Goal: Use online tool/utility: Utilize a website feature to perform a specific function

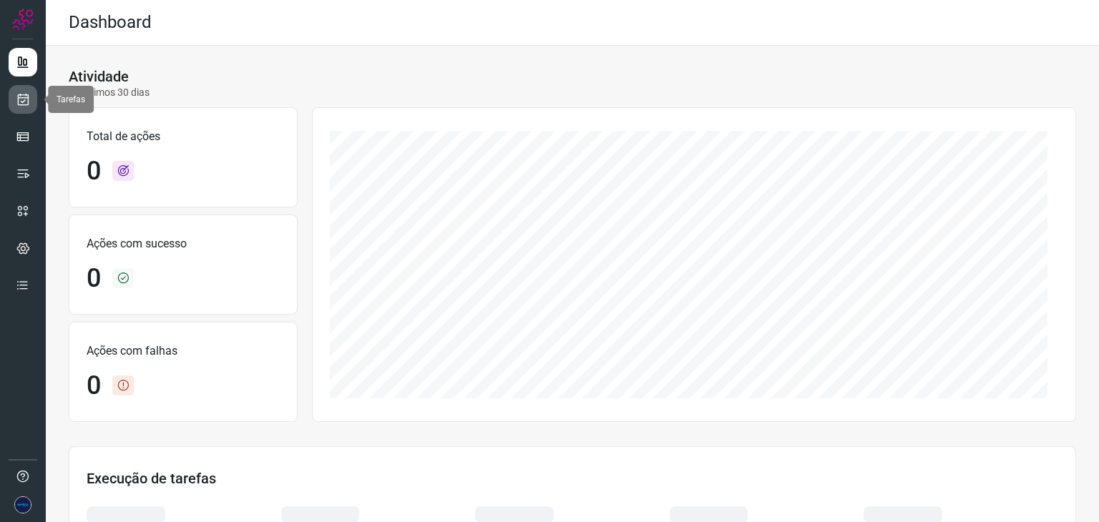
click at [11, 103] on link at bounding box center [23, 99] width 29 height 29
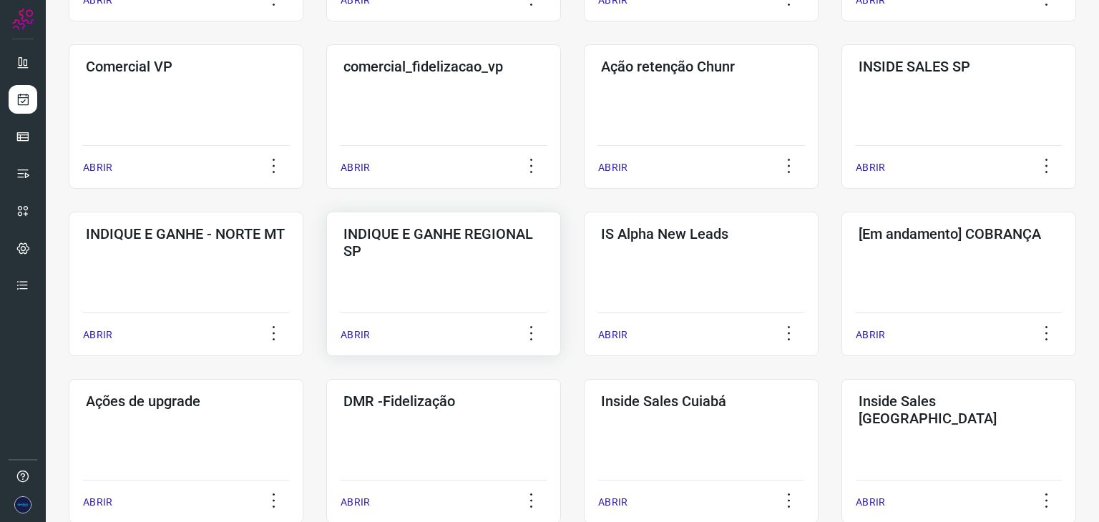
scroll to position [429, 0]
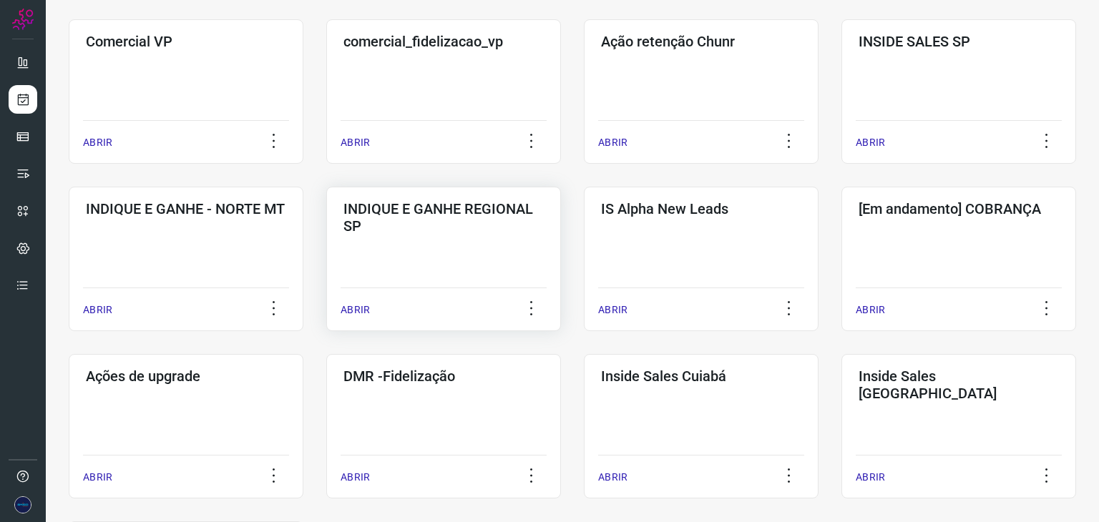
click at [360, 305] on p "ABRIR" at bounding box center [354, 310] width 29 height 15
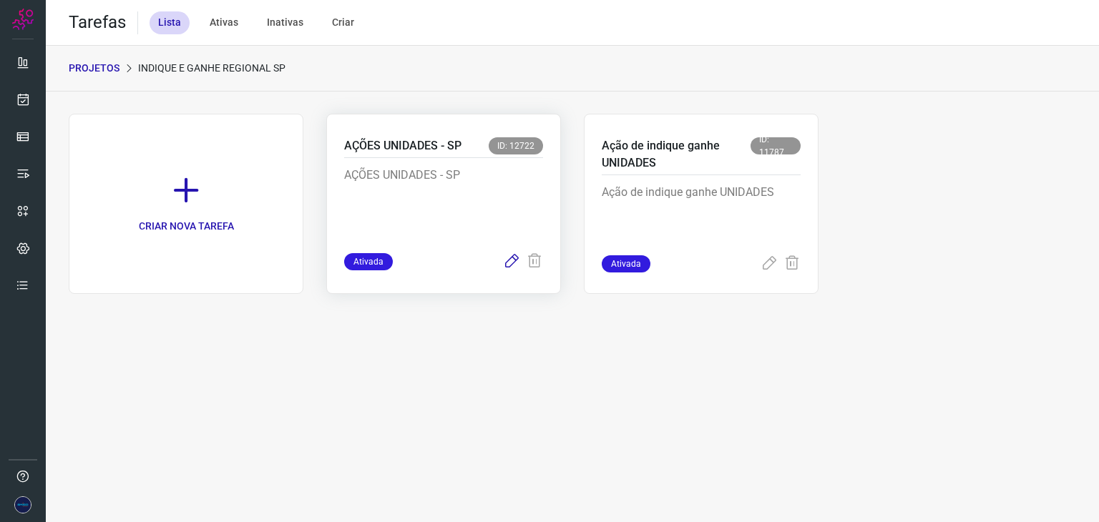
click at [506, 262] on icon at bounding box center [511, 261] width 17 height 17
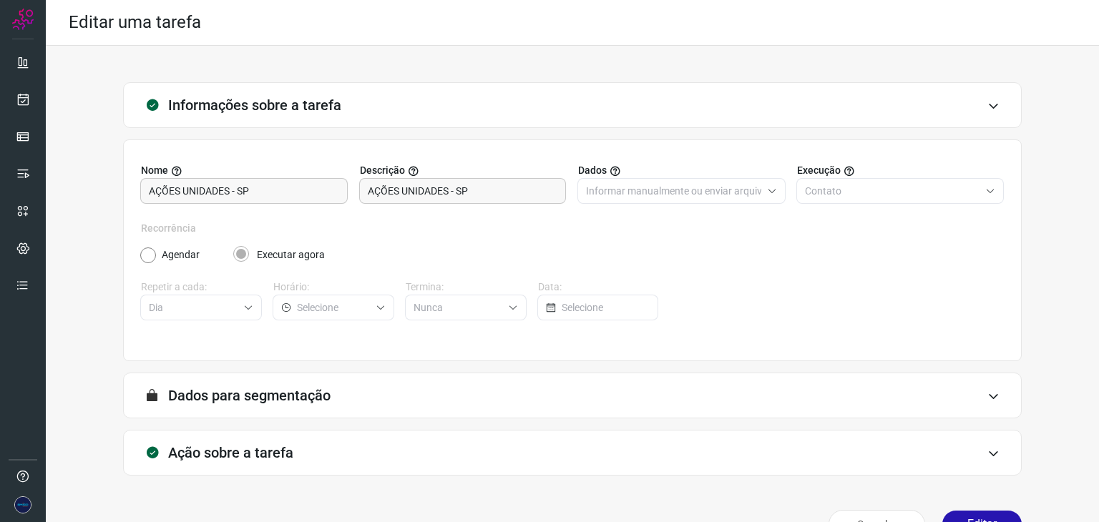
scroll to position [36, 0]
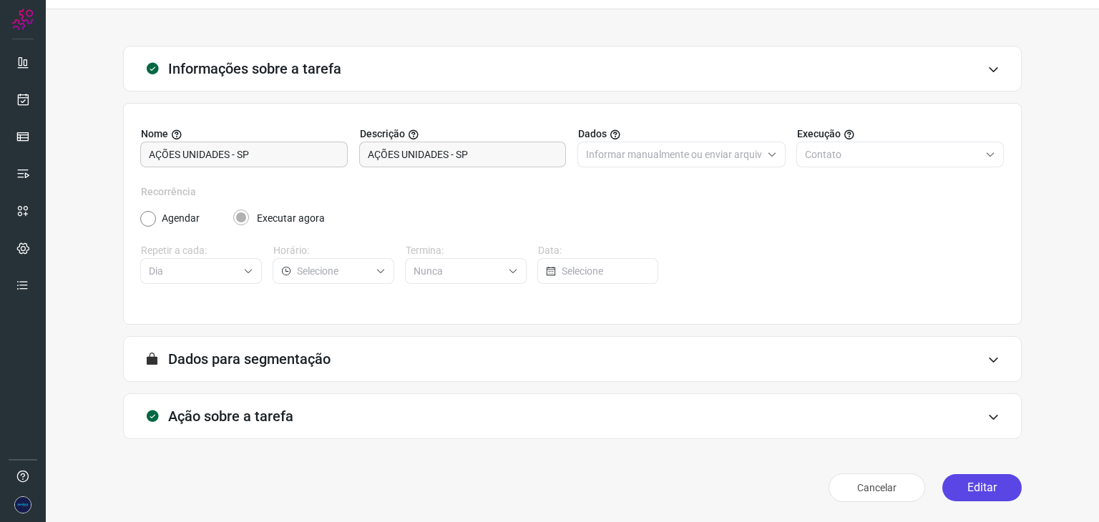
click at [983, 488] on button "Editar" at bounding box center [981, 487] width 79 height 27
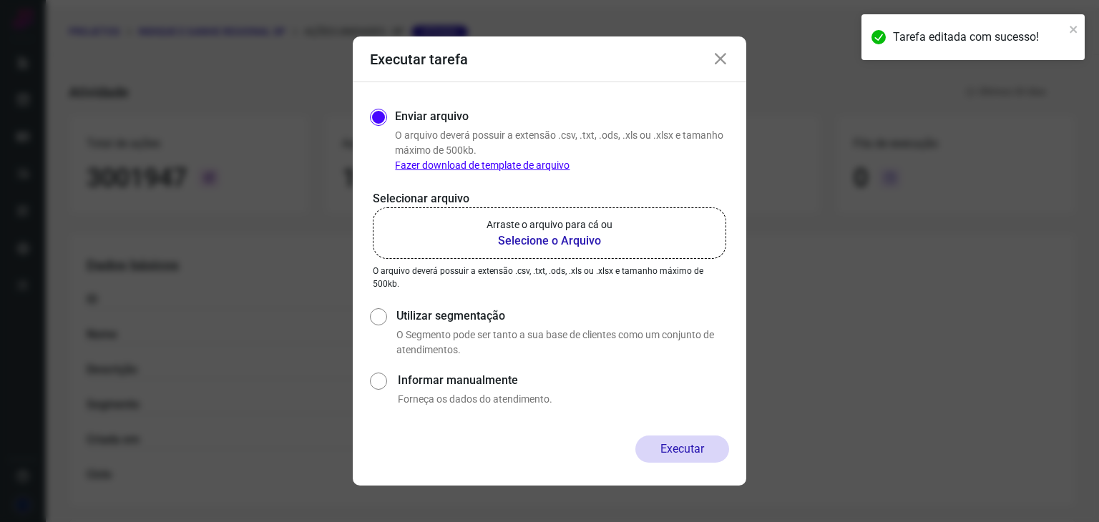
click at [470, 232] on label "Arraste o arquivo para cá ou Selecione o Arquivo" at bounding box center [549, 232] width 353 height 51
click at [0, 0] on input "Arraste o arquivo para cá ou Selecione o Arquivo" at bounding box center [0, 0] width 0 height 0
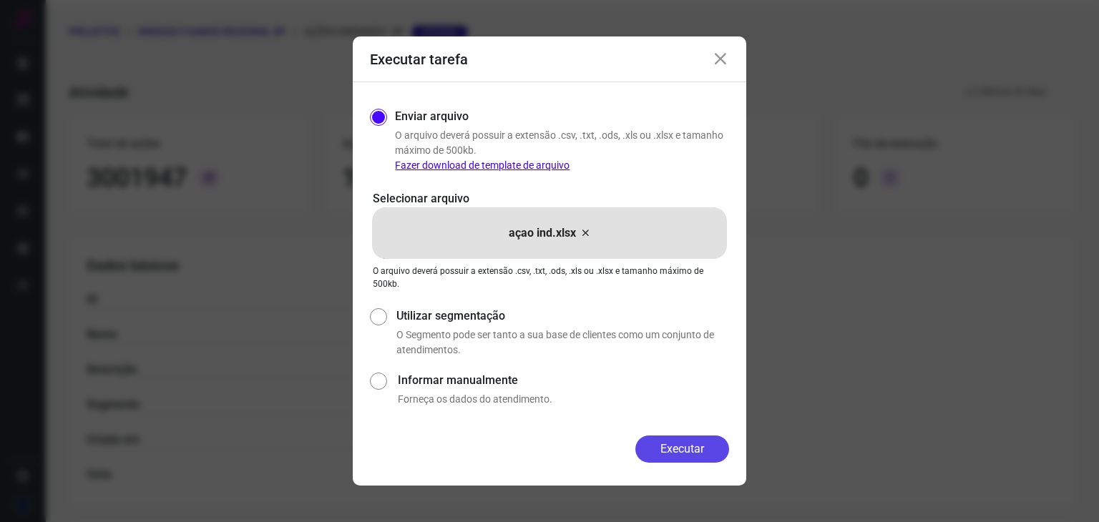
click at [692, 446] on button "Executar" at bounding box center [682, 449] width 94 height 27
